Goal: Check status

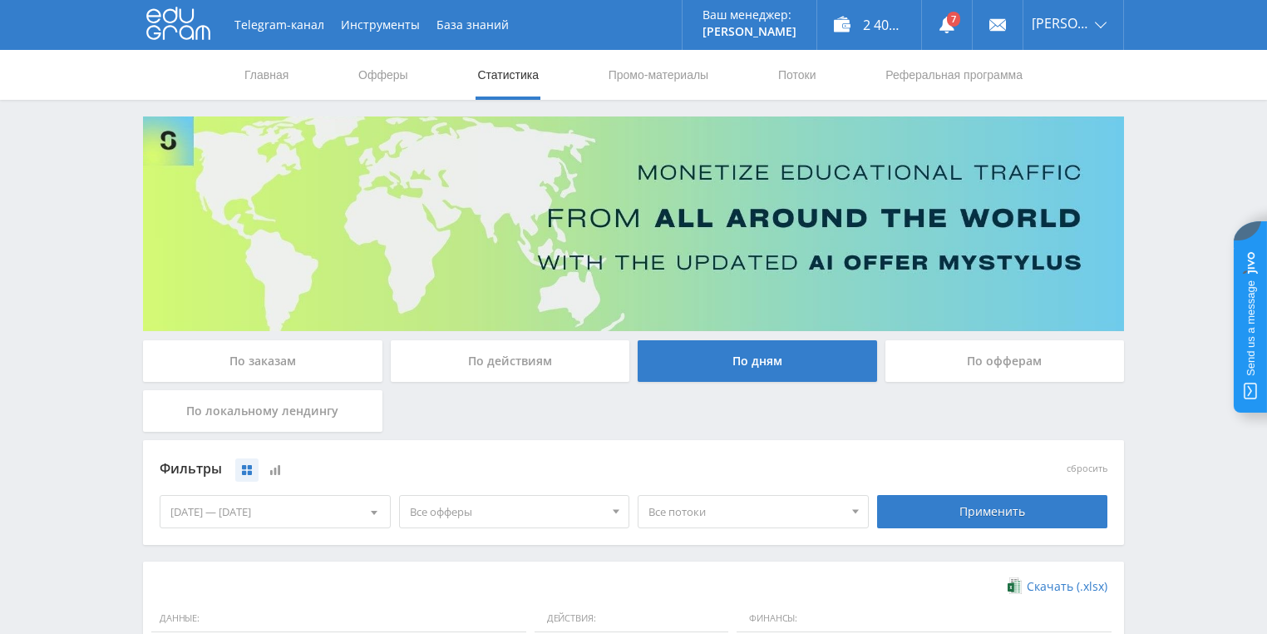
scroll to position [121, 0]
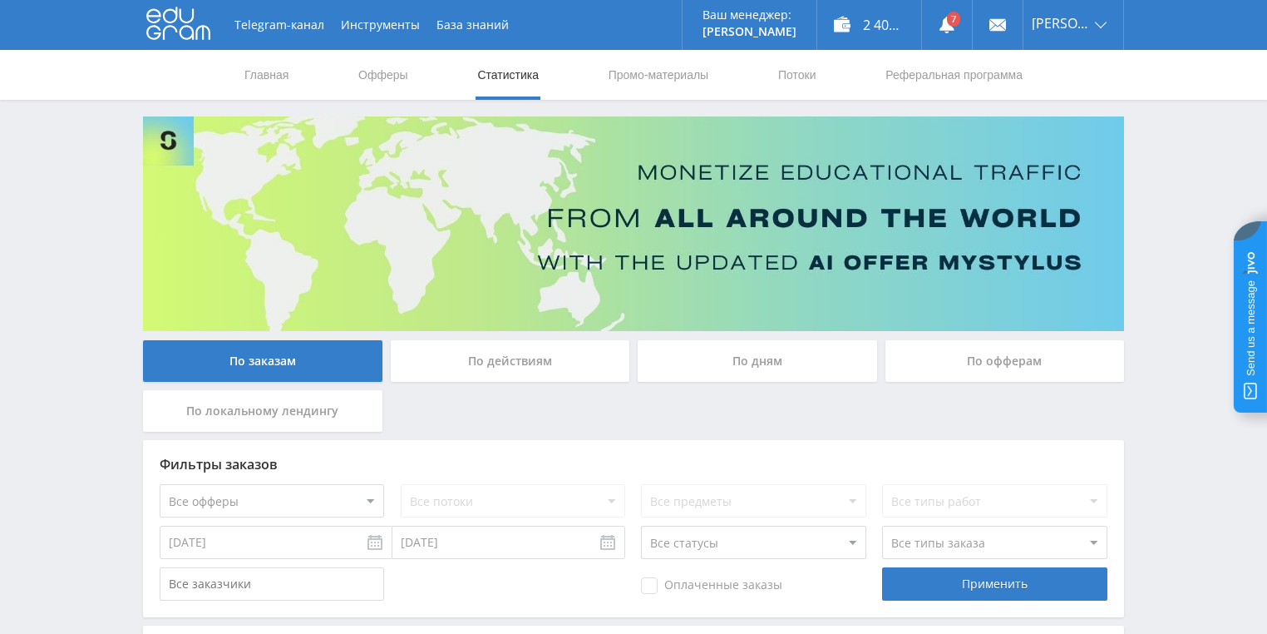
click at [496, 356] on div "По действиям" at bounding box center [510, 361] width 239 height 42
click at [0, 0] on input "По действиям" at bounding box center [0, 0] width 0 height 0
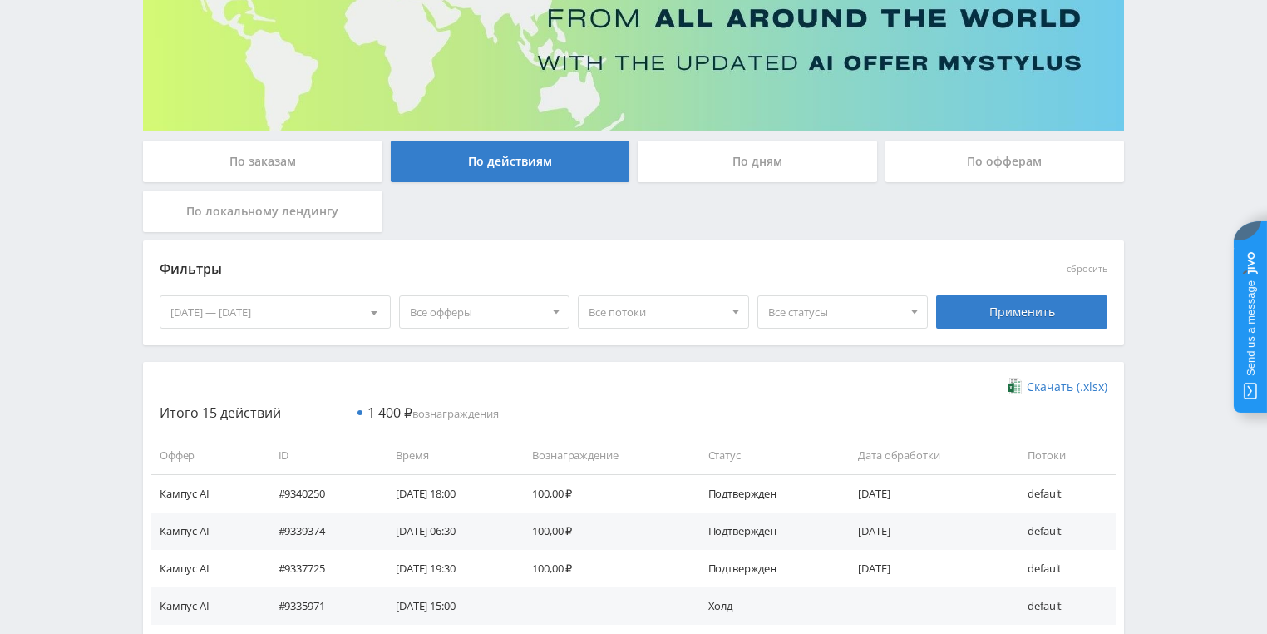
click at [725, 163] on div "По дням" at bounding box center [757, 162] width 239 height 42
click at [0, 0] on input "По дням" at bounding box center [0, 0] width 0 height 0
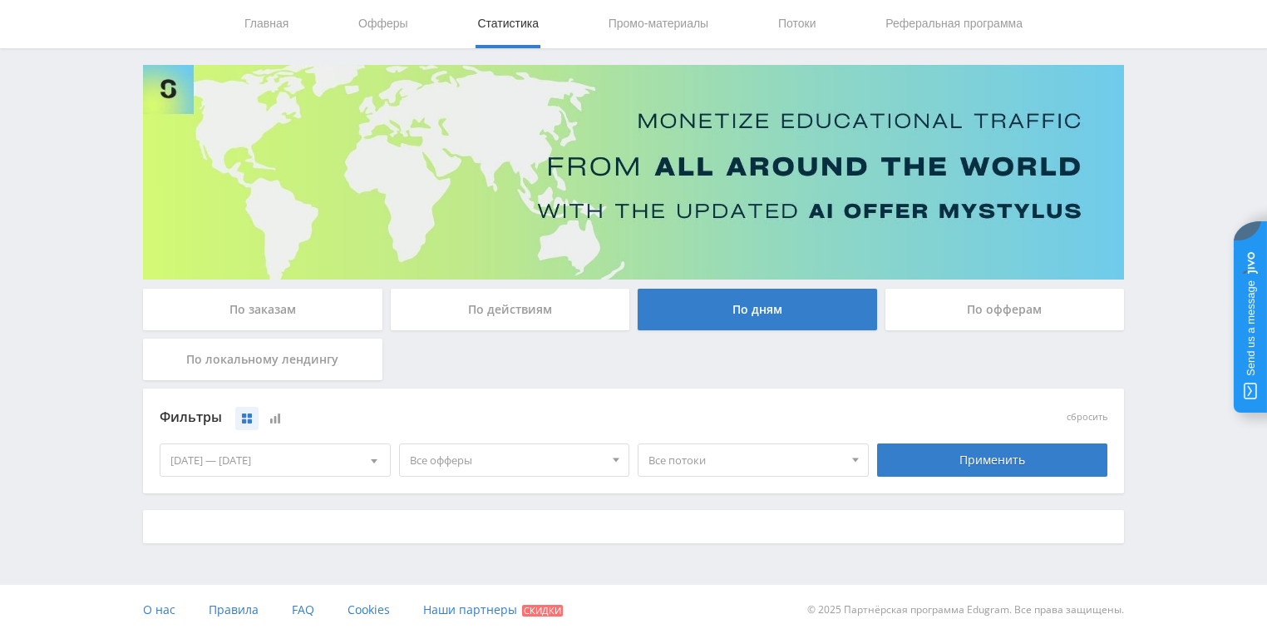
scroll to position [200, 0]
